Goal: Information Seeking & Learning: Learn about a topic

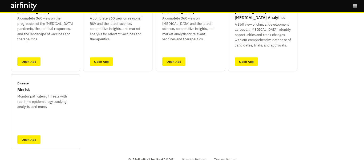
scroll to position [74, 0]
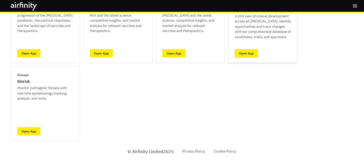
click at [245, 57] on link "Open App" at bounding box center [246, 53] width 23 height 8
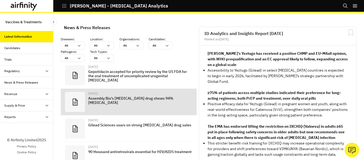
scroll to position [407, 156]
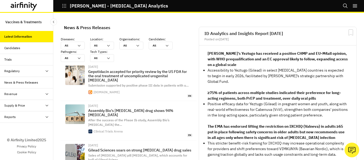
click at [26, 85] on div "News & Press Releases" at bounding box center [26, 82] width 53 height 11
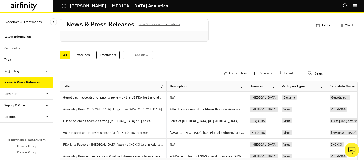
click at [230, 74] on button "Apply Filters" at bounding box center [234, 73] width 23 height 9
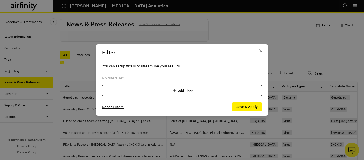
click at [188, 90] on div "Add Filter" at bounding box center [182, 90] width 160 height 11
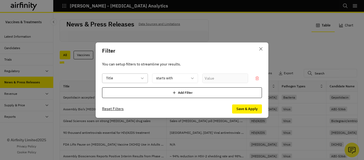
click at [146, 79] on div "Title" at bounding box center [125, 78] width 46 height 10
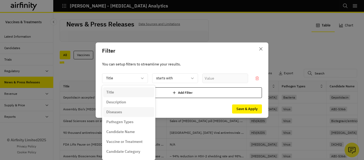
click at [127, 110] on div "Diseases" at bounding box center [128, 112] width 45 height 6
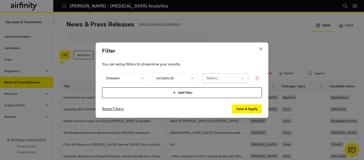
click at [220, 78] on div at bounding box center [221, 78] width 31 height 7
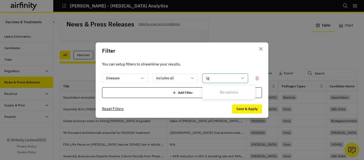
type input "i"
type input "n"
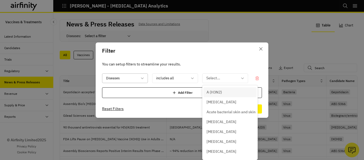
click at [136, 78] on div at bounding box center [121, 78] width 31 height 7
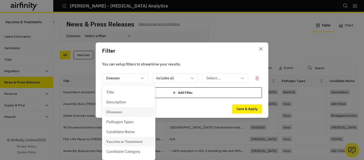
click at [125, 141] on p "Vaccine or Treatment" at bounding box center [124, 142] width 36 height 6
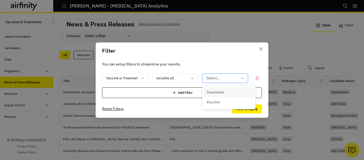
click at [209, 78] on div at bounding box center [221, 78] width 31 height 7
click at [211, 91] on p "Treatment" at bounding box center [216, 92] width 18 height 6
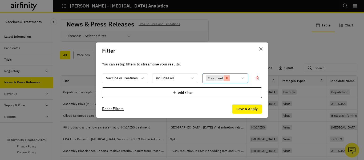
click at [226, 79] on icon "Remove [object Object]" at bounding box center [227, 78] width 4 height 4
click at [260, 47] on icon "Close" at bounding box center [260, 48] width 3 height 3
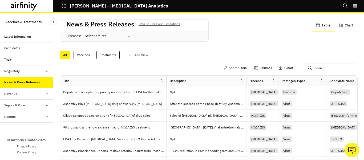
click at [10, 38] on div "Latest Information" at bounding box center [17, 36] width 27 height 5
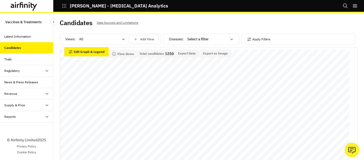
click at [216, 41] on div at bounding box center [206, 39] width 39 height 6
type input "shin"
click at [214, 48] on div "[MEDICAL_DATA] zoster/shingles" at bounding box center [211, 53] width 53 height 10
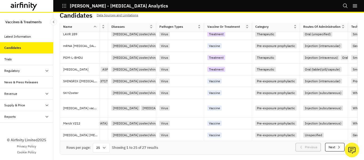
scroll to position [193, 145]
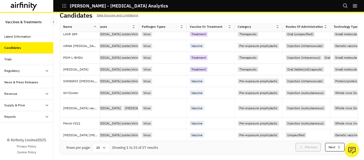
click at [103, 147] on icon at bounding box center [104, 147] width 4 height 4
click at [105, 102] on div "50" at bounding box center [101, 101] width 15 height 12
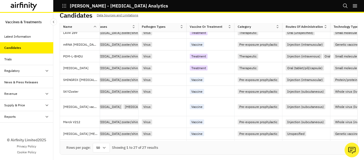
scroll to position [216, 145]
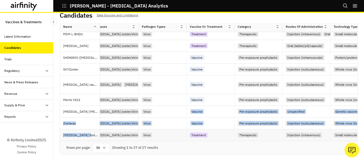
drag, startPoint x: 146, startPoint y: 139, endPoint x: 89, endPoint y: 136, distance: 56.6
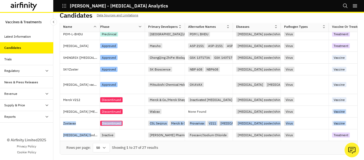
scroll to position [216, 0]
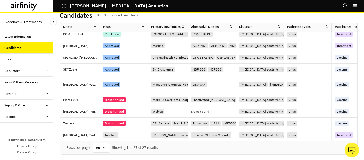
click at [202, 148] on div "Rows per page: 50 Showing 1 to 27 of 27 results" at bounding box center [209, 147] width 298 height 13
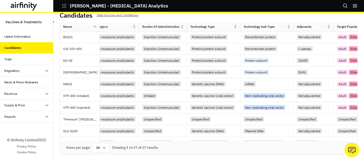
scroll to position [83, 289]
click at [11, 46] on div "Candidates" at bounding box center [12, 47] width 17 height 5
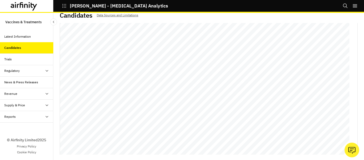
scroll to position [0, 0]
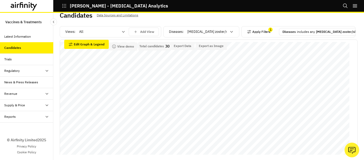
click at [268, 34] on button "Apply Filters" at bounding box center [258, 31] width 23 height 9
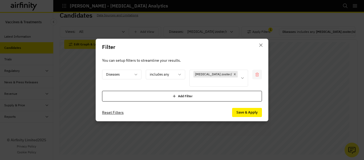
click at [257, 73] on icon at bounding box center [257, 75] width 3 height 4
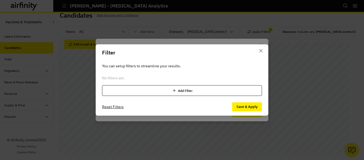
click at [152, 88] on div "Add Filter" at bounding box center [182, 90] width 160 height 11
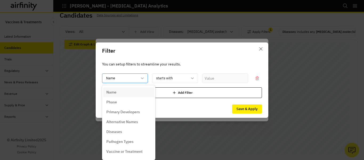
click at [126, 78] on div at bounding box center [121, 78] width 31 height 7
click at [113, 94] on p "Name" at bounding box center [111, 92] width 10 height 6
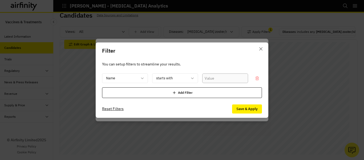
click at [208, 77] on input "text" at bounding box center [225, 78] width 46 height 10
type input "sibeprenlimab"
click at [243, 110] on button "Save & Apply" at bounding box center [247, 108] width 30 height 9
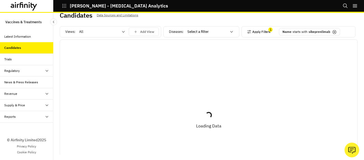
scroll to position [0, 289]
click at [21, 38] on div "Latest Information" at bounding box center [17, 36] width 27 height 5
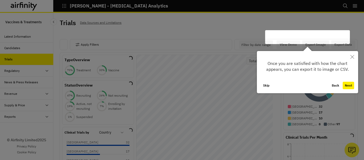
scroll to position [7, 0]
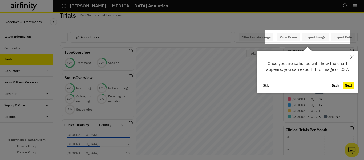
click at [352, 83] on button "Next" at bounding box center [348, 85] width 11 height 7
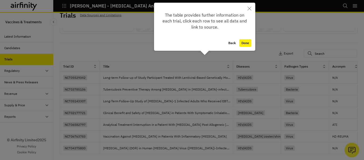
scroll to position [0, 0]
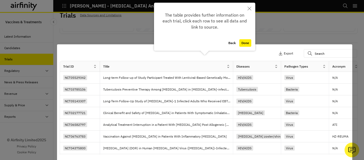
click at [248, 43] on button "Done" at bounding box center [245, 42] width 12 height 7
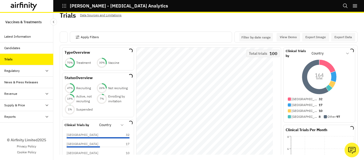
click at [120, 37] on div "Apply Filters" at bounding box center [151, 36] width 162 height 11
click at [86, 32] on div "Apply Filters" at bounding box center [151, 36] width 162 height 11
click at [86, 33] on button "Apply Filters" at bounding box center [86, 37] width 23 height 9
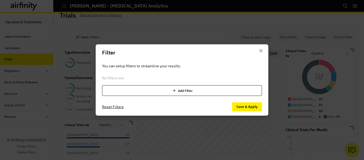
click at [187, 91] on div "Add Filter" at bounding box center [182, 90] width 160 height 11
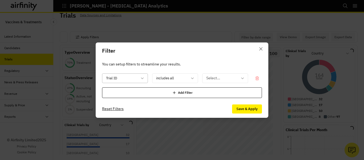
click at [144, 78] on icon at bounding box center [142, 78] width 4 height 4
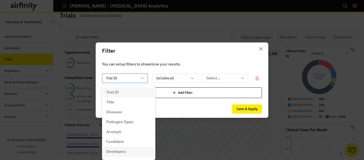
scroll to position [53, 0]
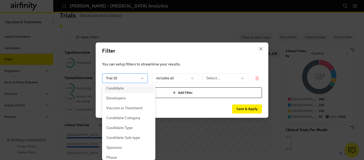
click at [124, 90] on div "Candidate" at bounding box center [128, 88] width 45 height 6
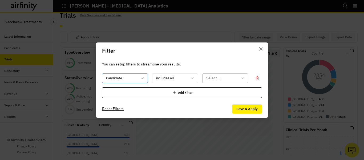
click at [218, 79] on div at bounding box center [221, 78] width 31 height 7
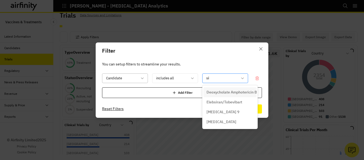
type input "s"
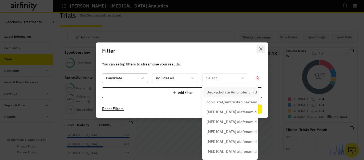
click at [260, 50] on button "Close" at bounding box center [261, 49] width 9 height 9
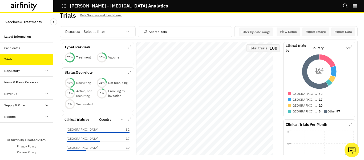
click at [10, 48] on div "Candidates" at bounding box center [12, 48] width 16 height 5
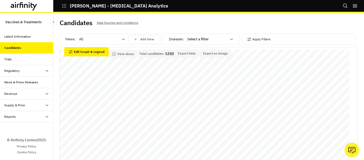
click at [190, 39] on div at bounding box center [206, 39] width 39 height 6
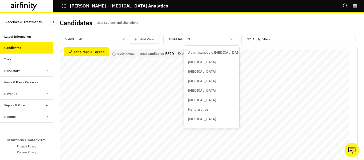
type input "rab"
click at [197, 55] on div "[MEDICAL_DATA]" at bounding box center [210, 53] width 51 height 10
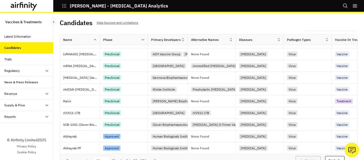
scroll to position [203, 0]
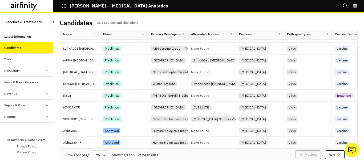
click at [106, 154] on icon at bounding box center [104, 155] width 4 height 4
click at [105, 89] on div "100" at bounding box center [101, 84] width 15 height 12
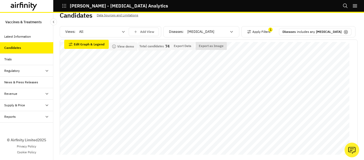
scroll to position [0, 0]
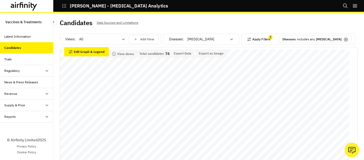
click at [259, 39] on button "Apply Filters" at bounding box center [258, 39] width 23 height 9
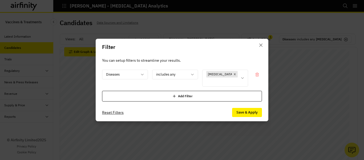
click at [172, 96] on div "Add Filter" at bounding box center [182, 96] width 160 height 11
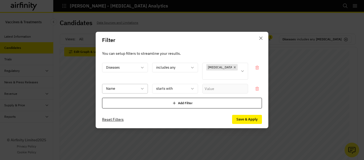
click at [144, 84] on div "Name" at bounding box center [125, 89] width 46 height 10
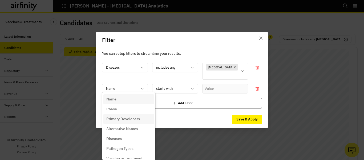
click at [130, 117] on p "Primary Developers" at bounding box center [123, 119] width 34 height 6
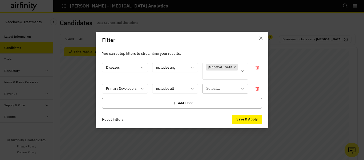
click at [229, 86] on div at bounding box center [221, 88] width 31 height 7
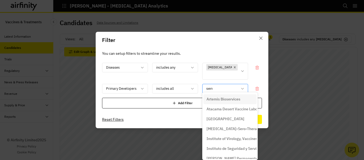
type input "serum"
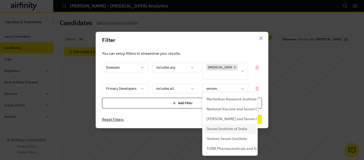
click at [221, 127] on p "Serum Institute of India" at bounding box center [227, 129] width 41 height 6
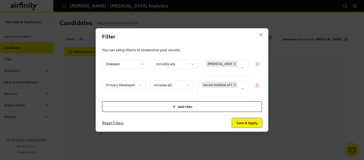
click at [241, 119] on button "Save & Apply" at bounding box center [247, 122] width 30 height 9
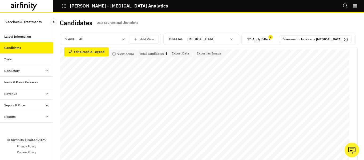
click at [260, 42] on button "Apply Filters" at bounding box center [258, 39] width 23 height 9
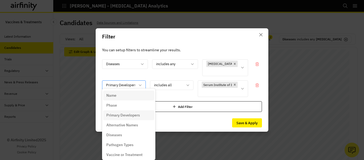
click at [139, 83] on icon at bounding box center [140, 85] width 4 height 4
click at [129, 94] on div "Name" at bounding box center [128, 96] width 45 height 6
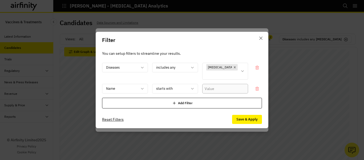
click at [219, 86] on input "text" at bounding box center [225, 89] width 46 height 10
type input "rabieshield"
click at [244, 115] on button "Save & Apply" at bounding box center [247, 119] width 30 height 9
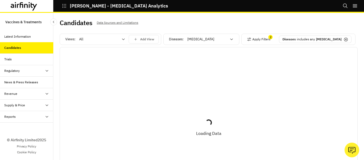
click at [197, 43] on div "Rabies" at bounding box center [207, 39] width 46 height 9
click at [356, 6] on icon "right-menu" at bounding box center [354, 5] width 5 height 5
click at [233, 25] on div "Candidates Data Sources and Limitations" at bounding box center [209, 24] width 298 height 11
click at [359, 7] on div "Bookmarks Logout" at bounding box center [353, 6] width 21 height 12
click at [354, 5] on icon "right-menu" at bounding box center [355, 5] width 4 height 3
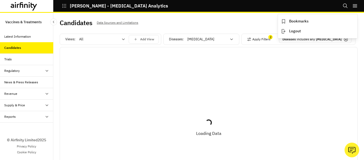
click at [212, 18] on div "Candidates Data Sources and Limitations Views: All Add View Diseases : Rabies A…" at bounding box center [208, 86] width 311 height 147
click at [357, 6] on icon "right-menu" at bounding box center [354, 5] width 5 height 5
click at [301, 32] on button "Logout" at bounding box center [317, 31] width 79 height 10
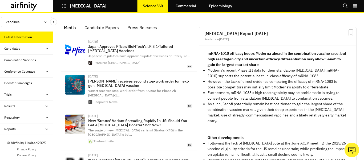
scroll to position [378, 156]
click at [22, 47] on div "Candidates" at bounding box center [28, 48] width 49 height 5
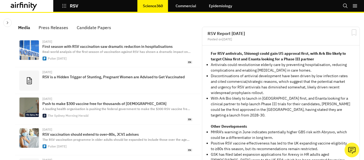
scroll to position [340, 156]
click at [65, 6] on icon "button" at bounding box center [64, 5] width 5 height 5
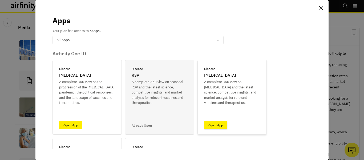
click at [206, 126] on link "Open App" at bounding box center [215, 125] width 23 height 8
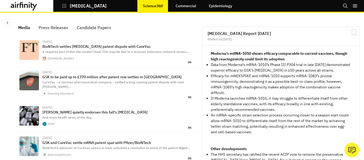
scroll to position [335, 156]
click at [62, 3] on icon "button" at bounding box center [64, 5] width 5 height 5
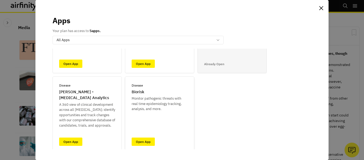
scroll to position [65, 0]
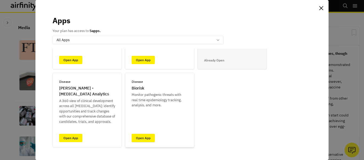
click at [146, 137] on link "Open App" at bounding box center [143, 138] width 23 height 8
